Goal: Task Accomplishment & Management: Manage account settings

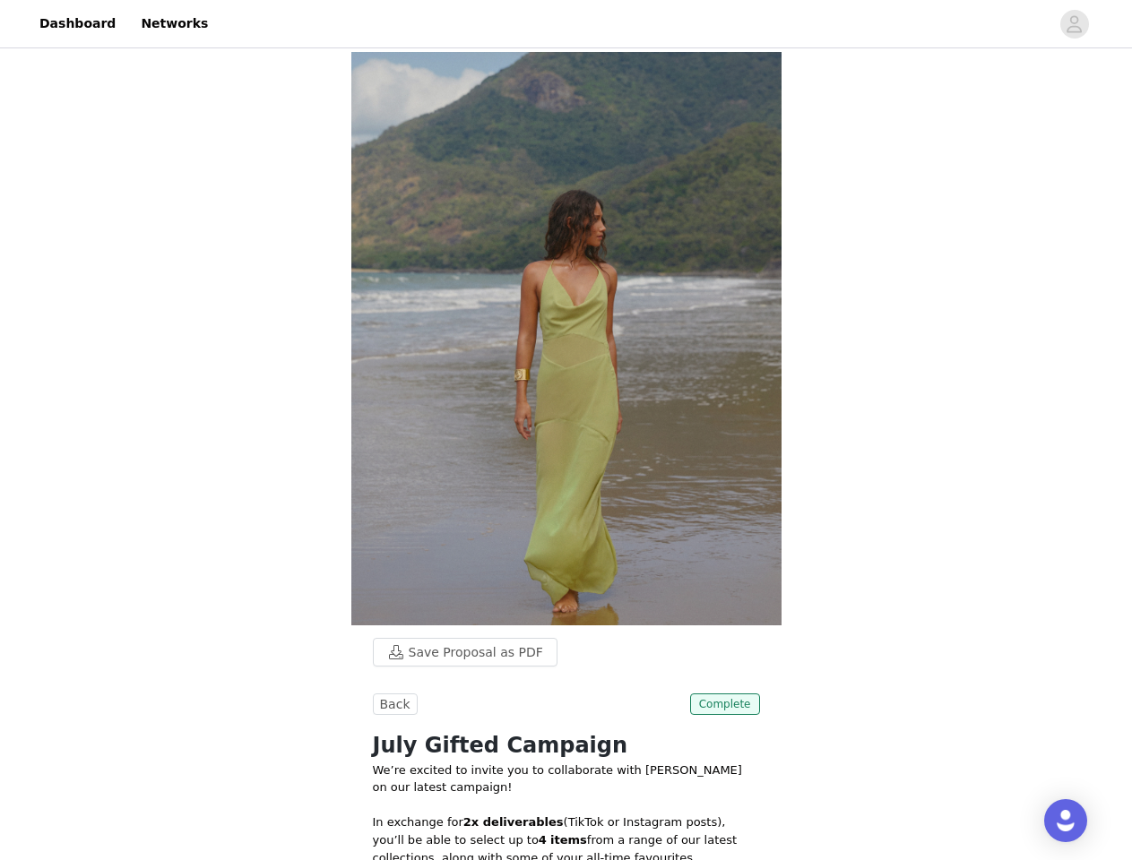
click at [565, 24] on div at bounding box center [634, 24] width 831 height 40
click at [1074, 24] on icon "avatar" at bounding box center [1073, 24] width 17 height 29
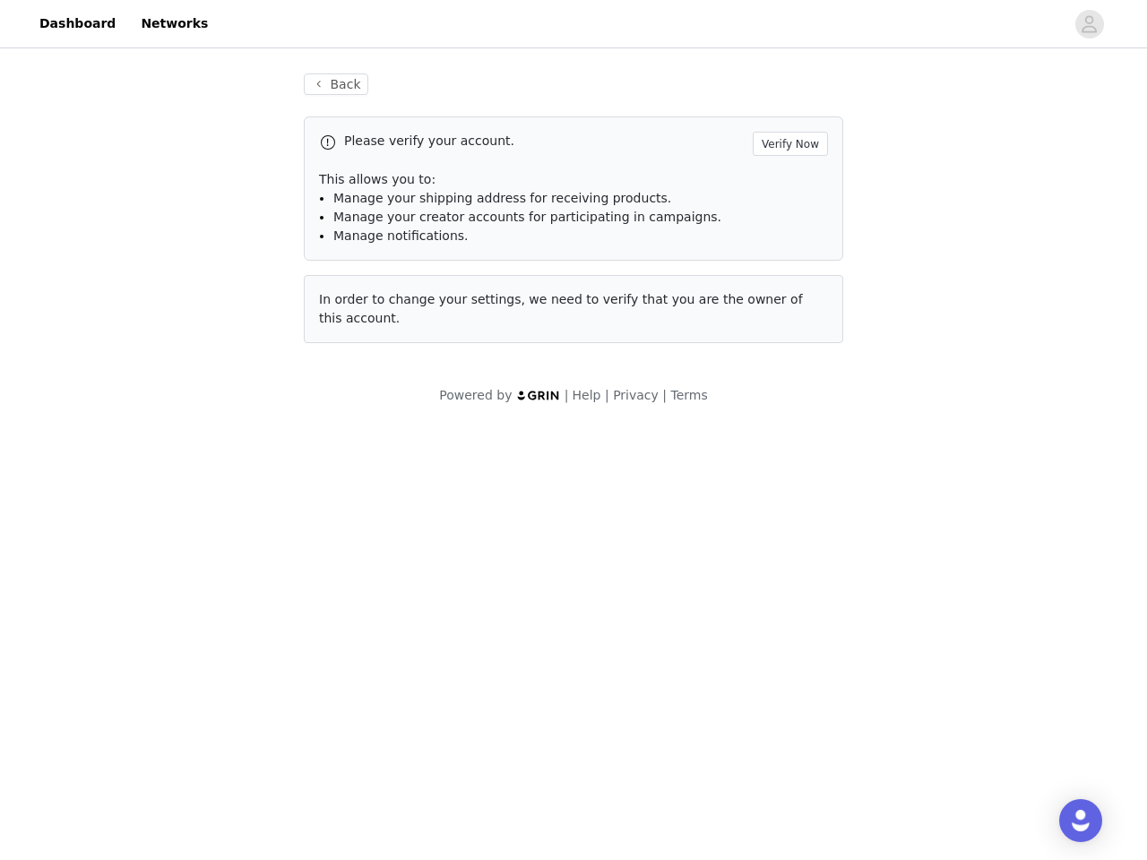
click at [456, 99] on div "Back Please verify your account. Verify Now This allows you to: Manage your shi…" at bounding box center [573, 208] width 582 height 313
click at [392, 151] on div "Please verify your account. Verify Now" at bounding box center [573, 144] width 509 height 24
click at [727, 151] on div "Please verify your account. Verify Now" at bounding box center [573, 144] width 509 height 24
click at [566, 626] on body "Dashboard Networks Back Please verify your account. Verify Now This allows you …" at bounding box center [573, 430] width 1147 height 860
click at [704, 612] on body "Dashboard Networks Back Please verify your account. Verify Now This allows you …" at bounding box center [573, 430] width 1147 height 860
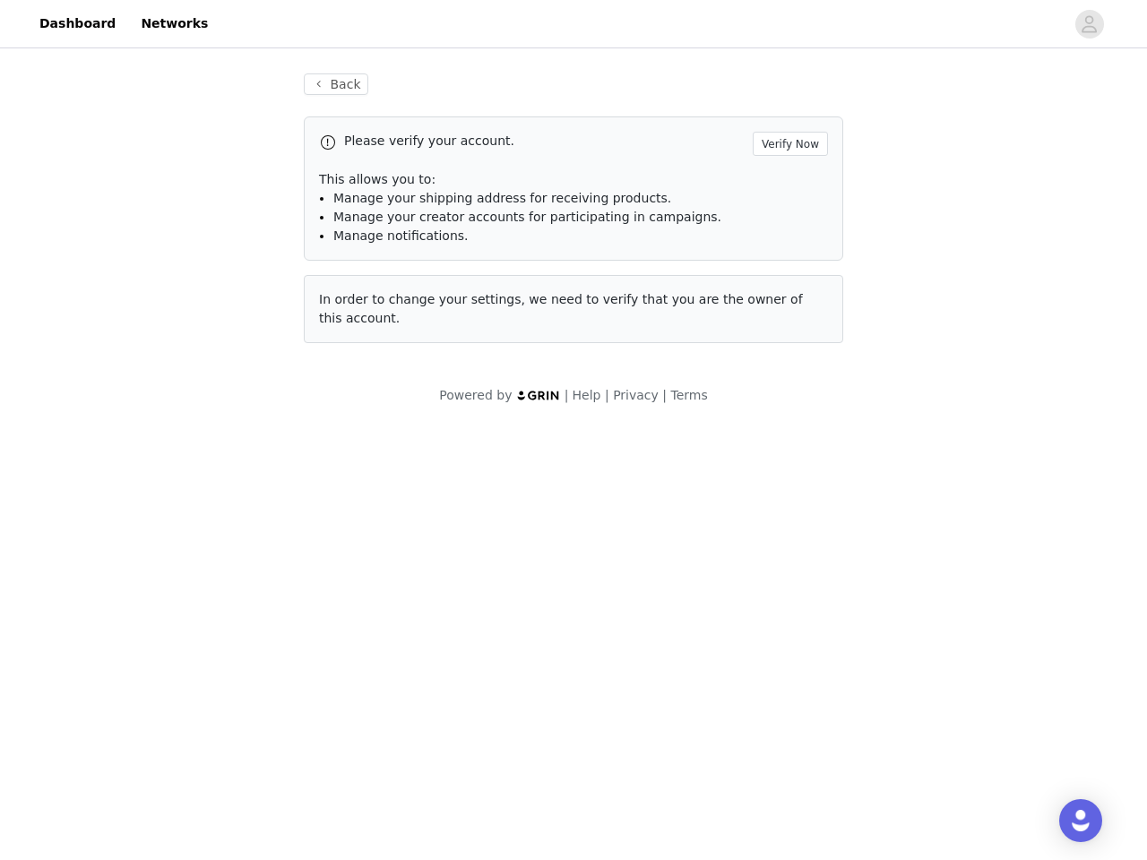
click at [566, 774] on body "Dashboard Networks Back Please verify your account. Verify Now This allows you …" at bounding box center [573, 430] width 1147 height 860
click at [711, 722] on body "Dashboard Networks Back Please verify your account. Verify Now This allows you …" at bounding box center [573, 430] width 1147 height 860
